Goal: Task Accomplishment & Management: Use online tool/utility

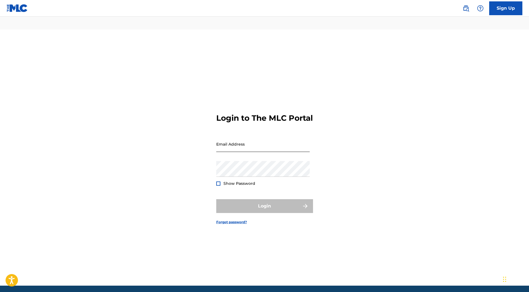
click at [243, 136] on input "Email Address" at bounding box center [262, 144] width 93 height 16
type input "[EMAIL_ADDRESS][DOMAIN_NAME]"
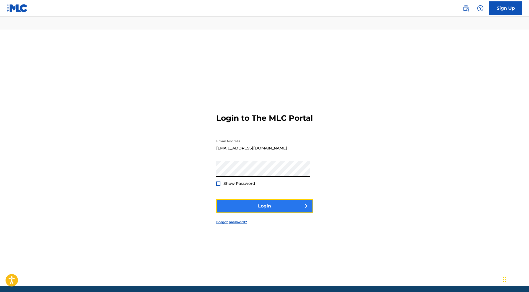
click at [244, 199] on button "Login" at bounding box center [264, 206] width 97 height 14
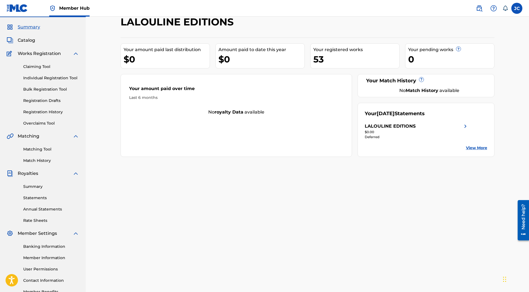
scroll to position [51, 0]
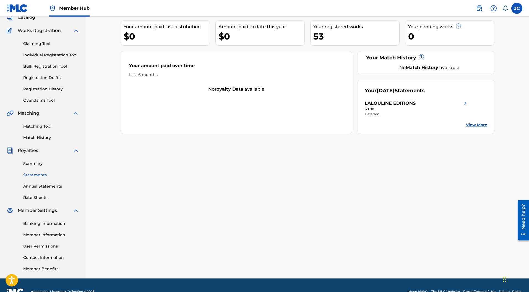
click at [38, 172] on link "Statements" at bounding box center [51, 175] width 56 height 6
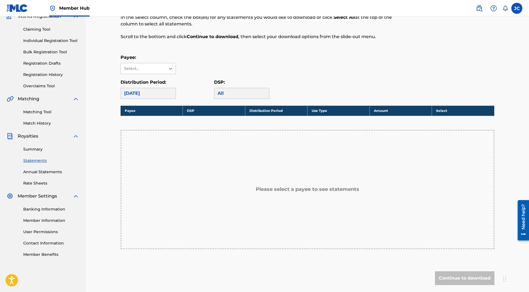
scroll to position [55, 0]
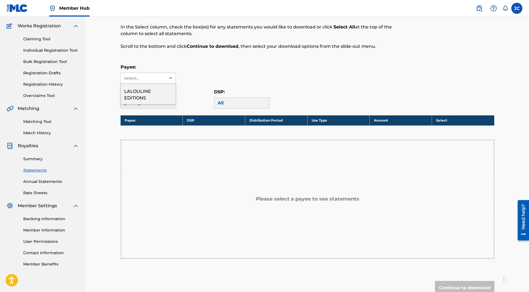
click at [161, 75] on div "Select..." at bounding box center [143, 78] width 38 height 6
click at [156, 84] on div "LALOULINE EDITIONS" at bounding box center [148, 94] width 55 height 20
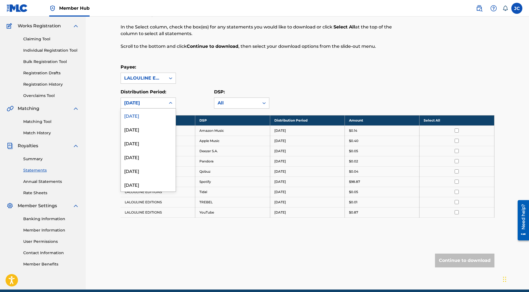
click at [159, 100] on div "[DATE]" at bounding box center [143, 103] width 38 height 7
click at [148, 136] on div "[DATE]" at bounding box center [148, 143] width 55 height 14
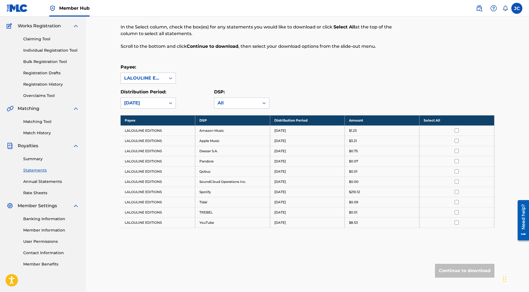
click at [161, 100] on div "[DATE]" at bounding box center [143, 103] width 38 height 7
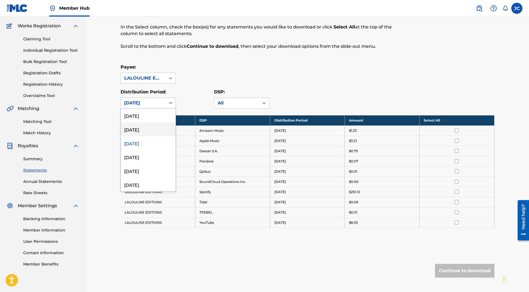
click at [152, 122] on div "[DATE]" at bounding box center [148, 129] width 55 height 14
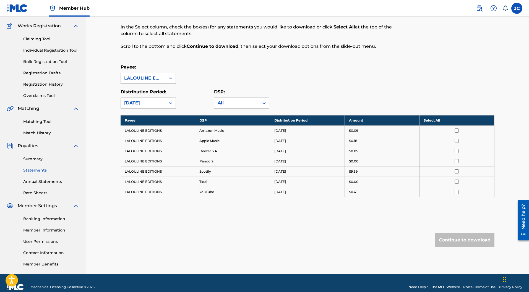
scroll to position [51, 0]
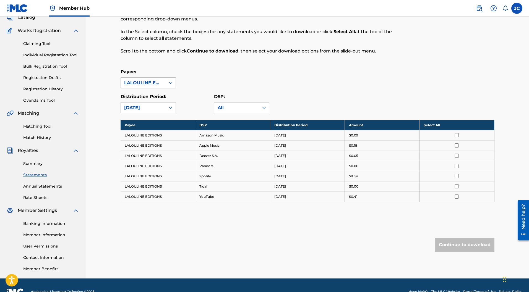
click at [159, 103] on div "[DATE]" at bounding box center [143, 108] width 45 height 11
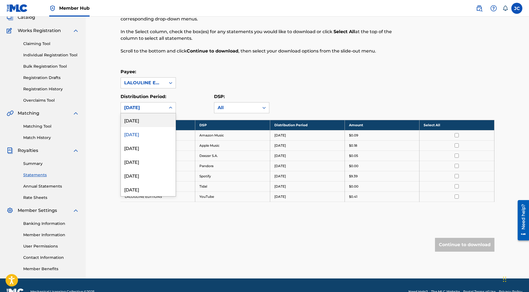
click at [157, 113] on div "[DATE]" at bounding box center [148, 120] width 55 height 14
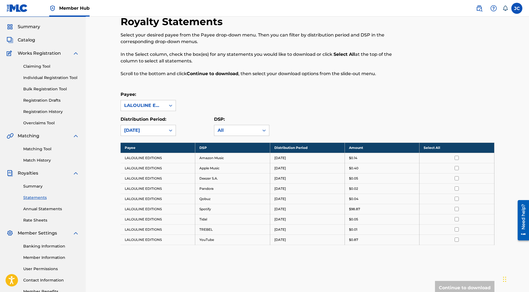
scroll to position [0, 0]
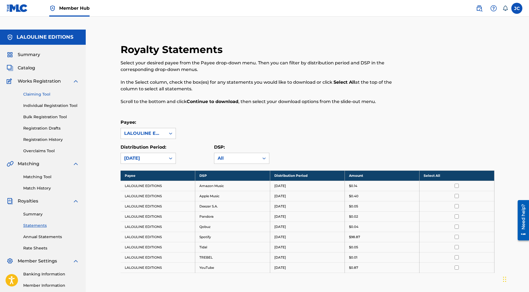
click at [40, 91] on link "Claiming Tool" at bounding box center [51, 94] width 56 height 6
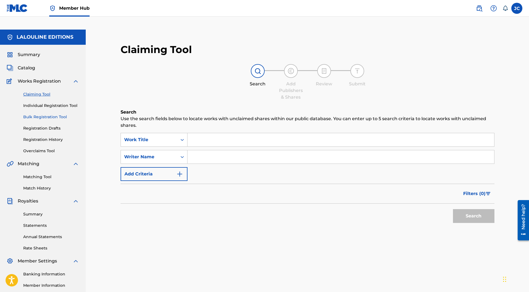
click at [48, 114] on link "Bulk Registration Tool" at bounding box center [51, 117] width 56 height 6
